Goal: Browse casually

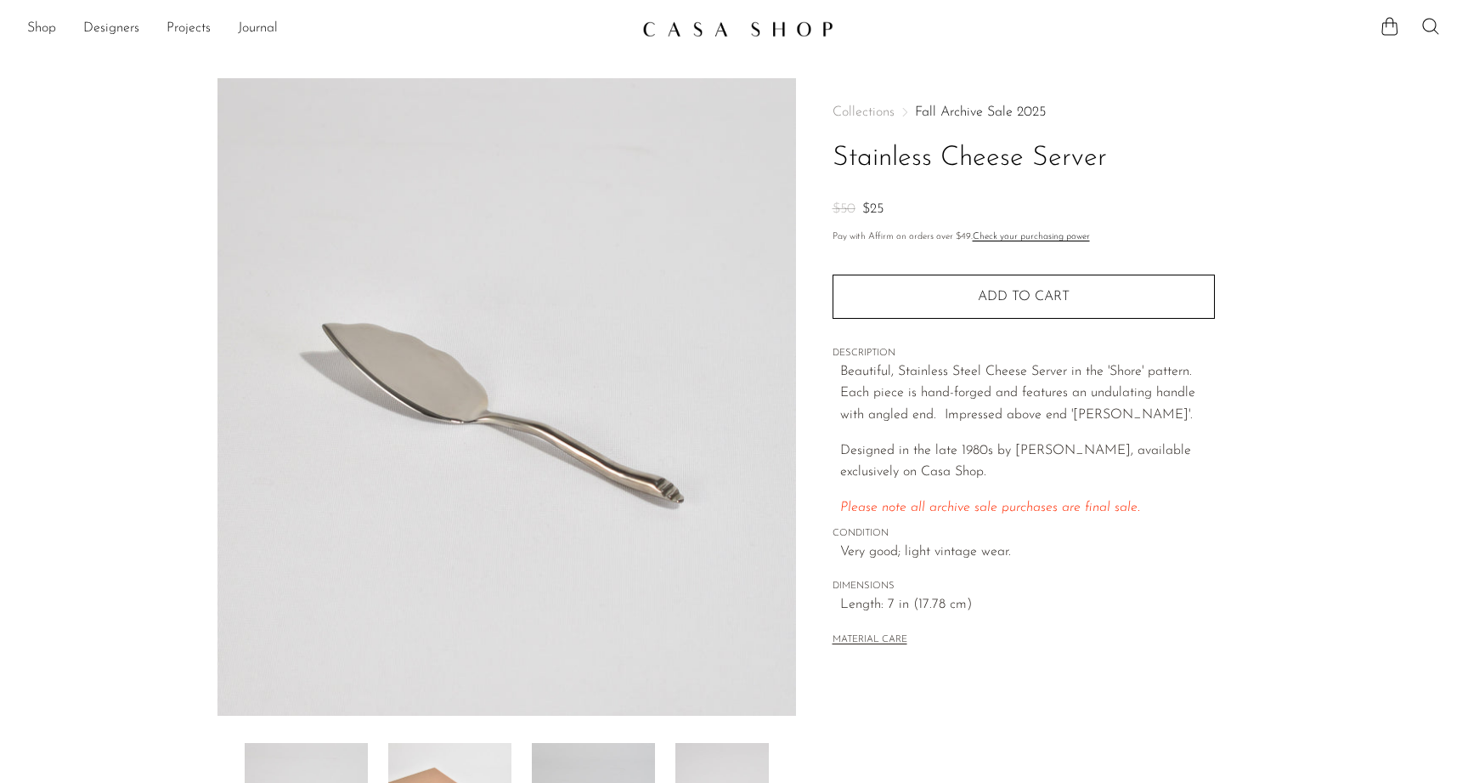
scroll to position [161, 0]
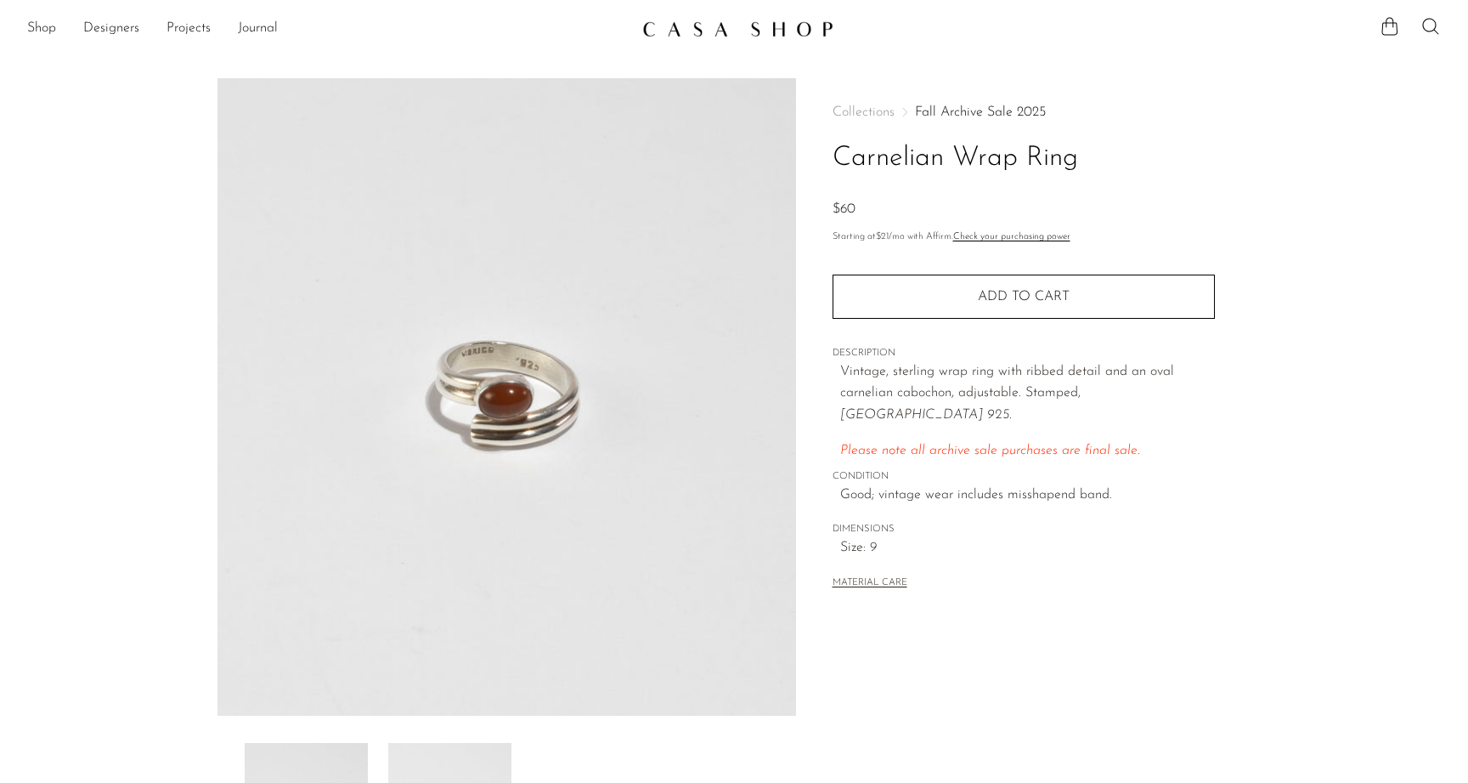
scroll to position [100, 0]
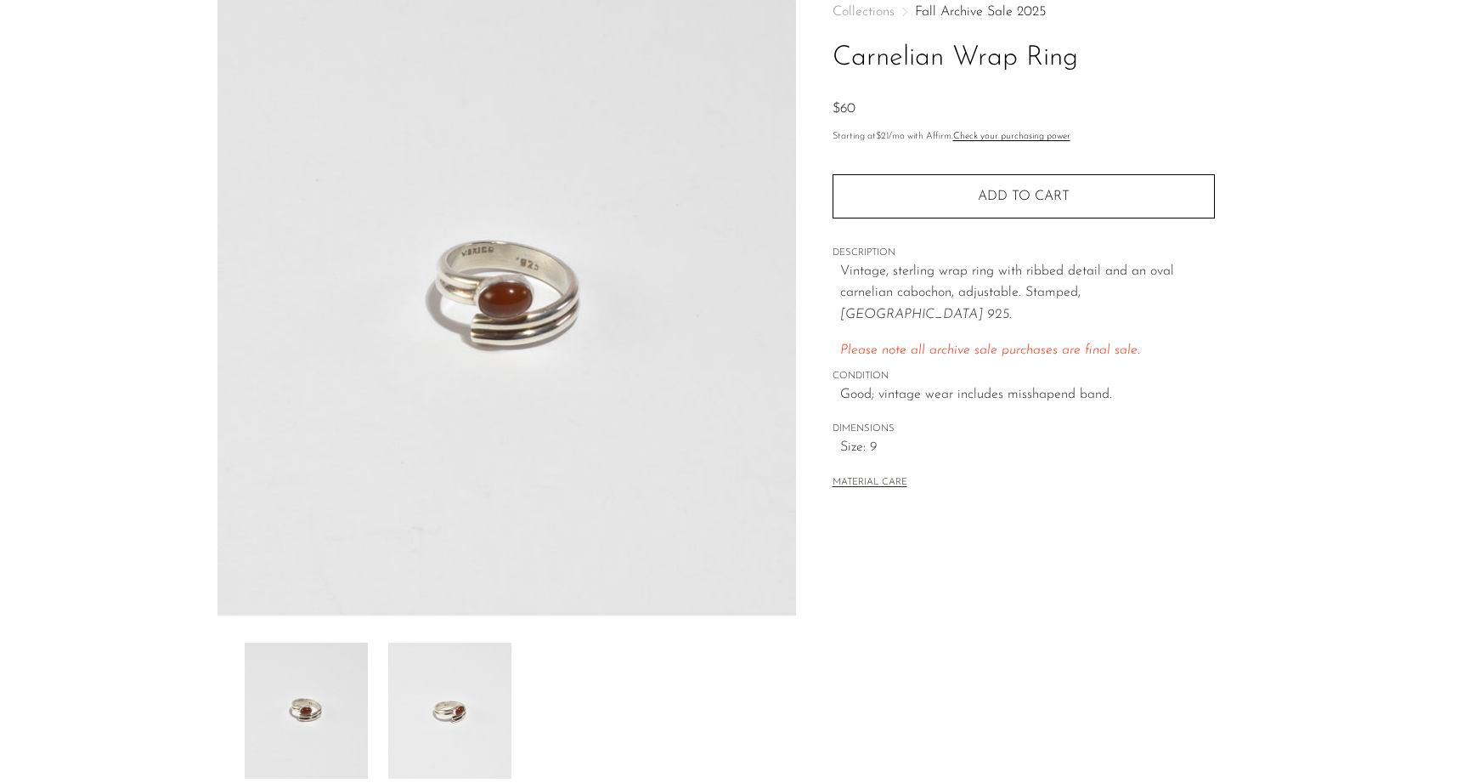
click at [1241, 0] on div "Collections Fall Archive Sale 2025 Carnelian Wrap Ring $60 Starting at $21 /mo …" at bounding box center [1023, 378] width 455 height 800
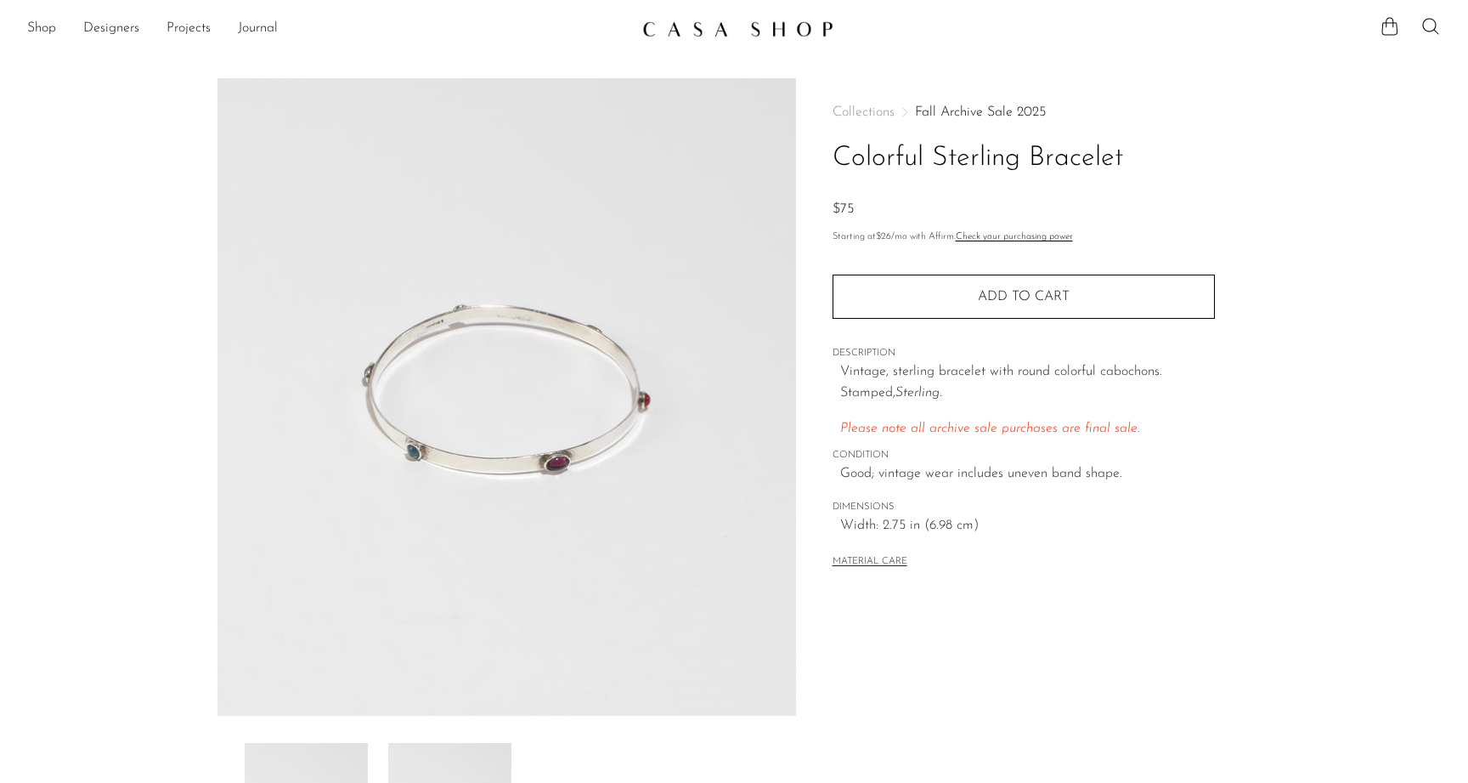
click at [693, 35] on img at bounding box center [737, 28] width 191 height 17
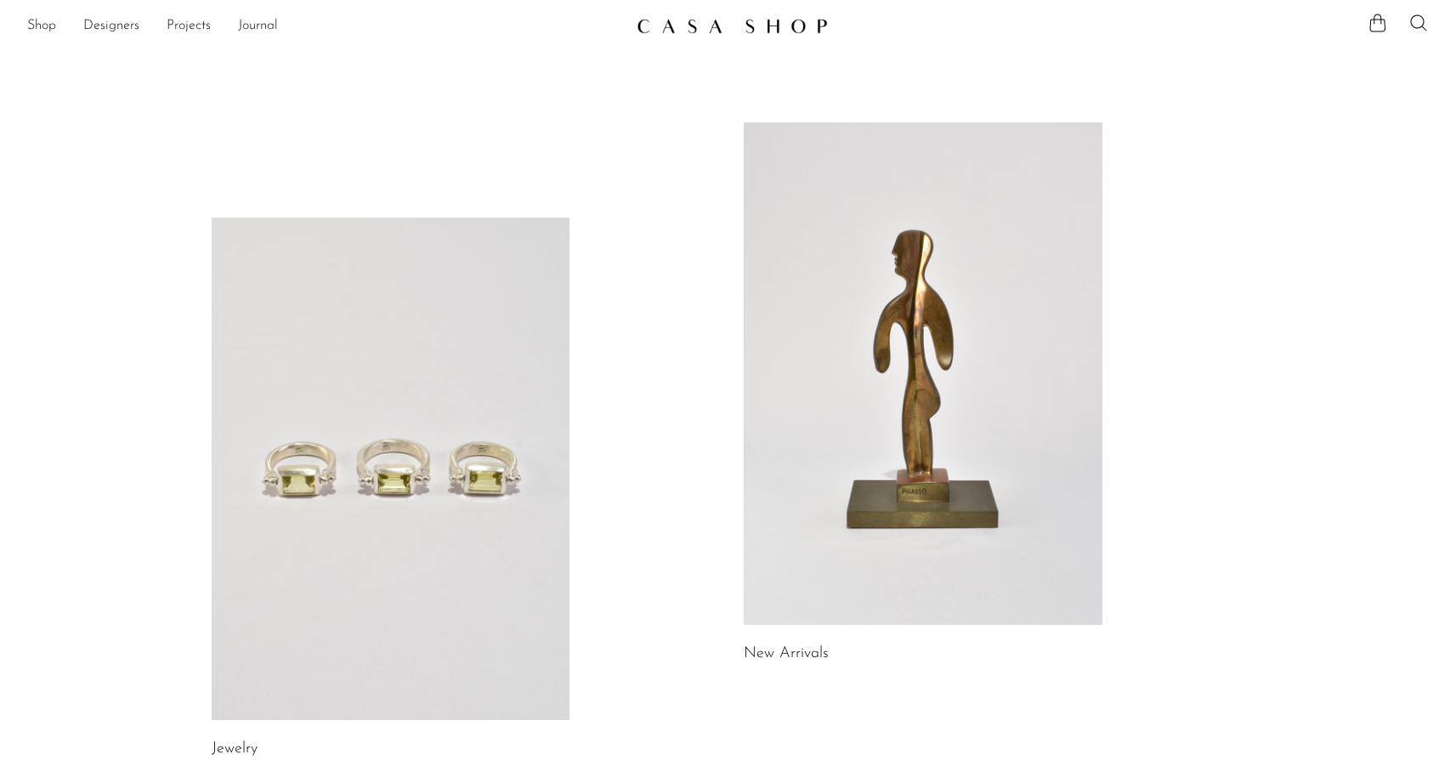
scroll to position [324, 0]
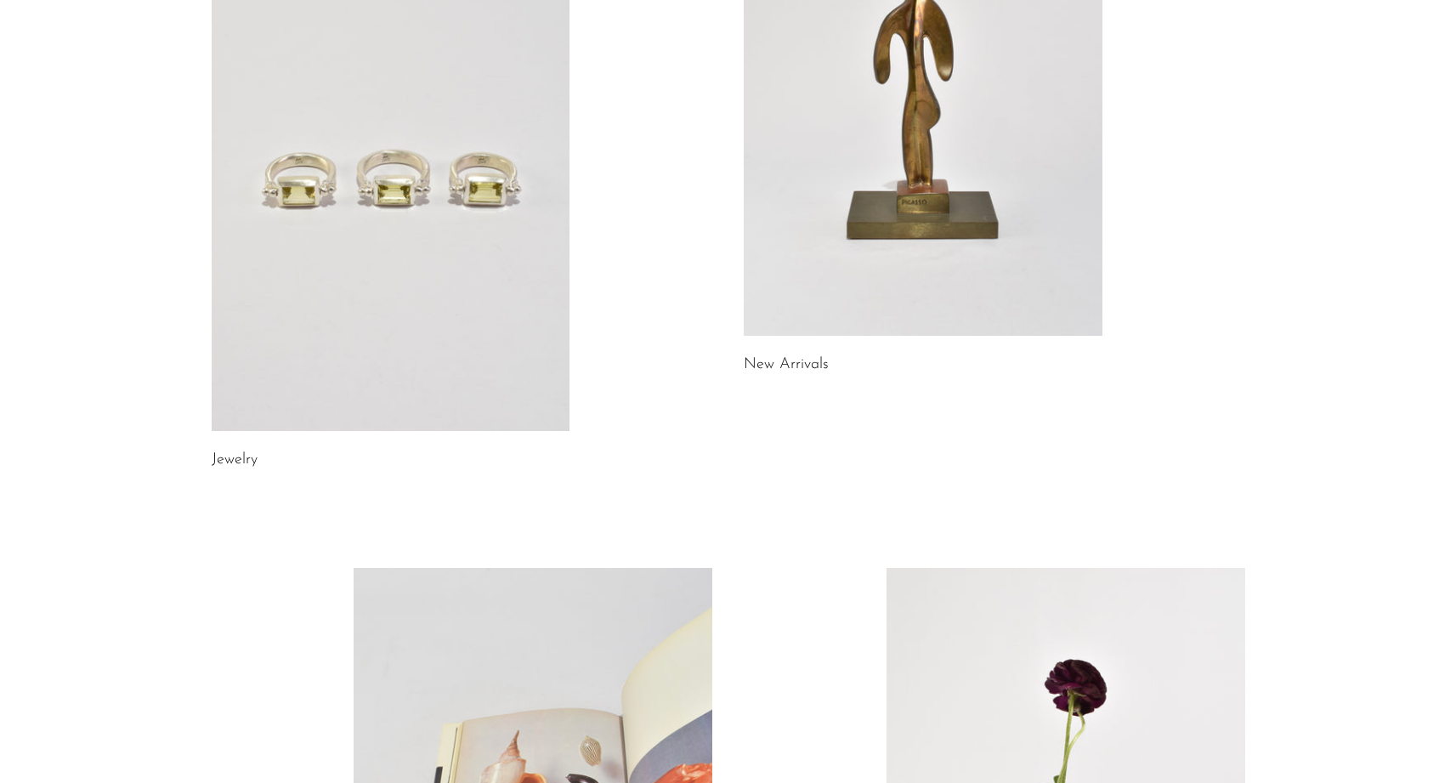
click at [477, 84] on link at bounding box center [391, 180] width 359 height 502
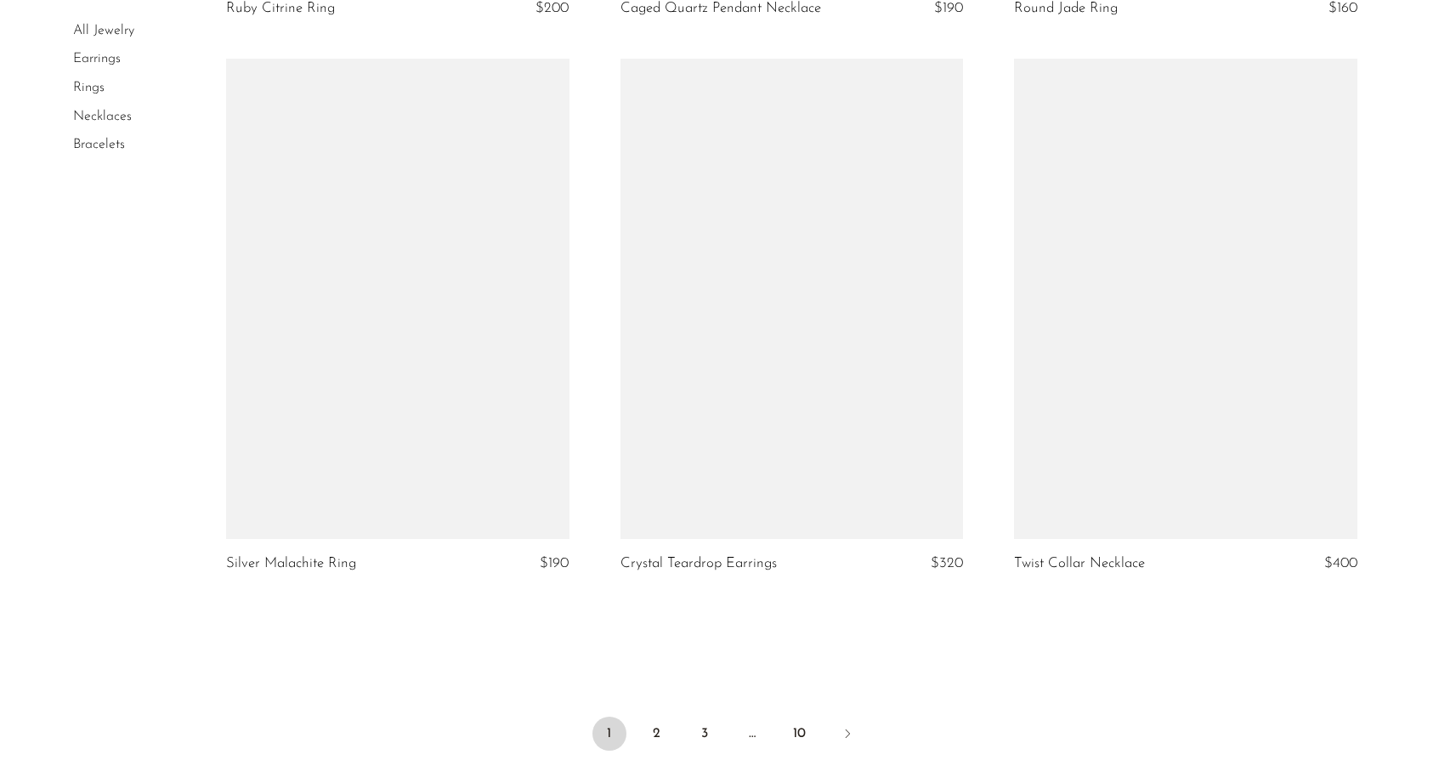
scroll to position [6378, 0]
